Goal: Task Accomplishment & Management: Manage account settings

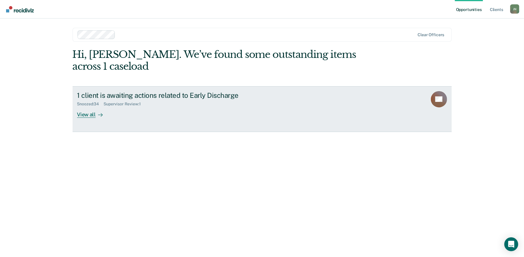
click at [94, 106] on div "View all" at bounding box center [93, 111] width 32 height 11
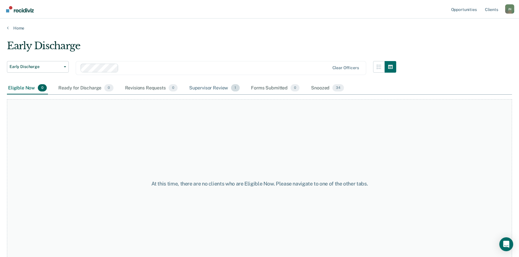
click at [217, 87] on div "Supervisor Review 1" at bounding box center [214, 88] width 53 height 13
